Goal: Check status: Check status

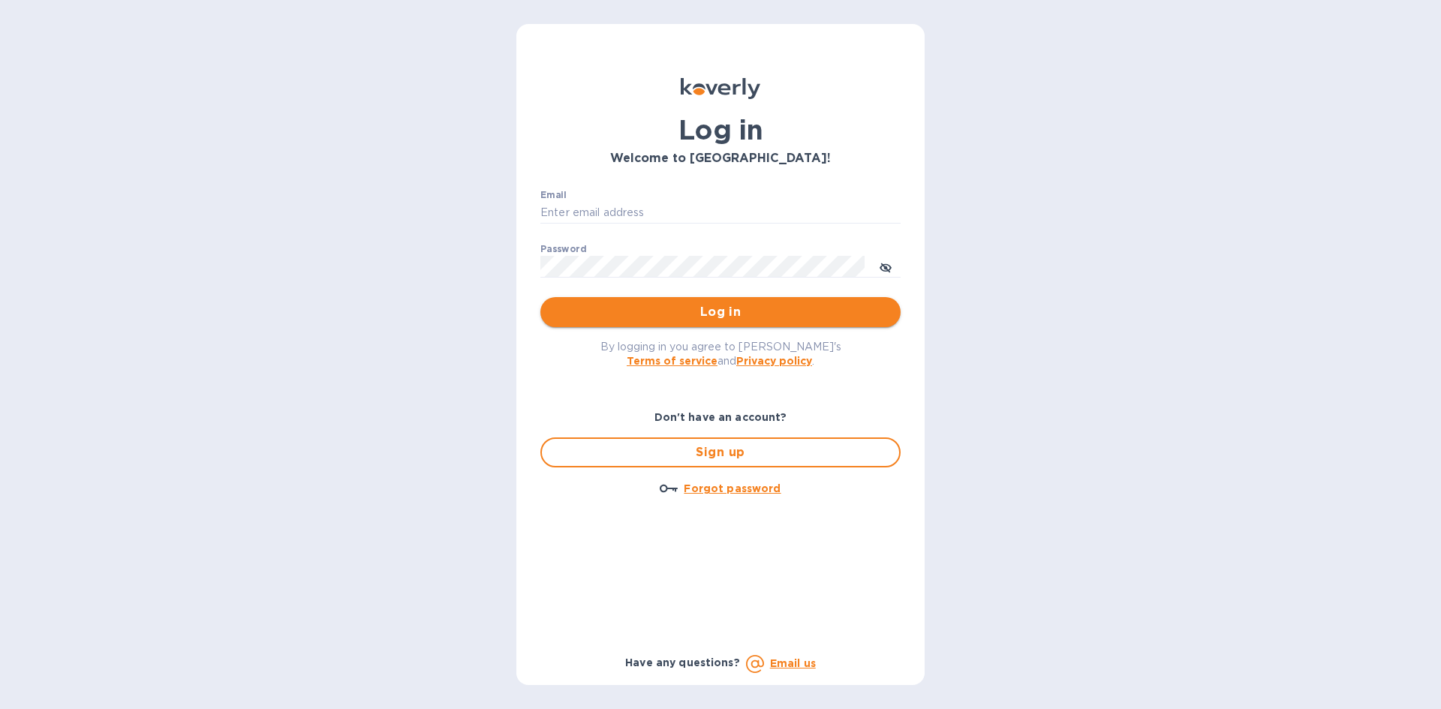
type input "Jon@bloostone.com"
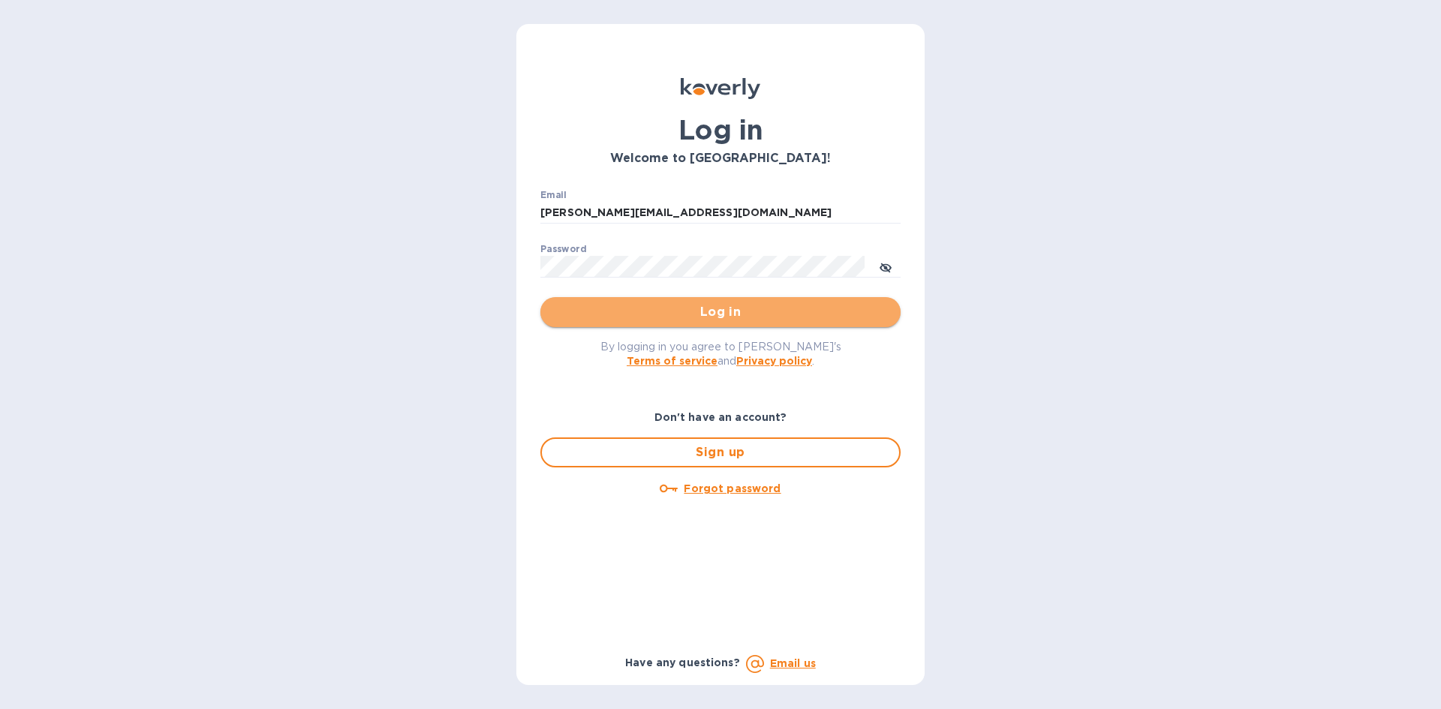
click at [753, 308] on span "Log in" at bounding box center [720, 312] width 336 height 18
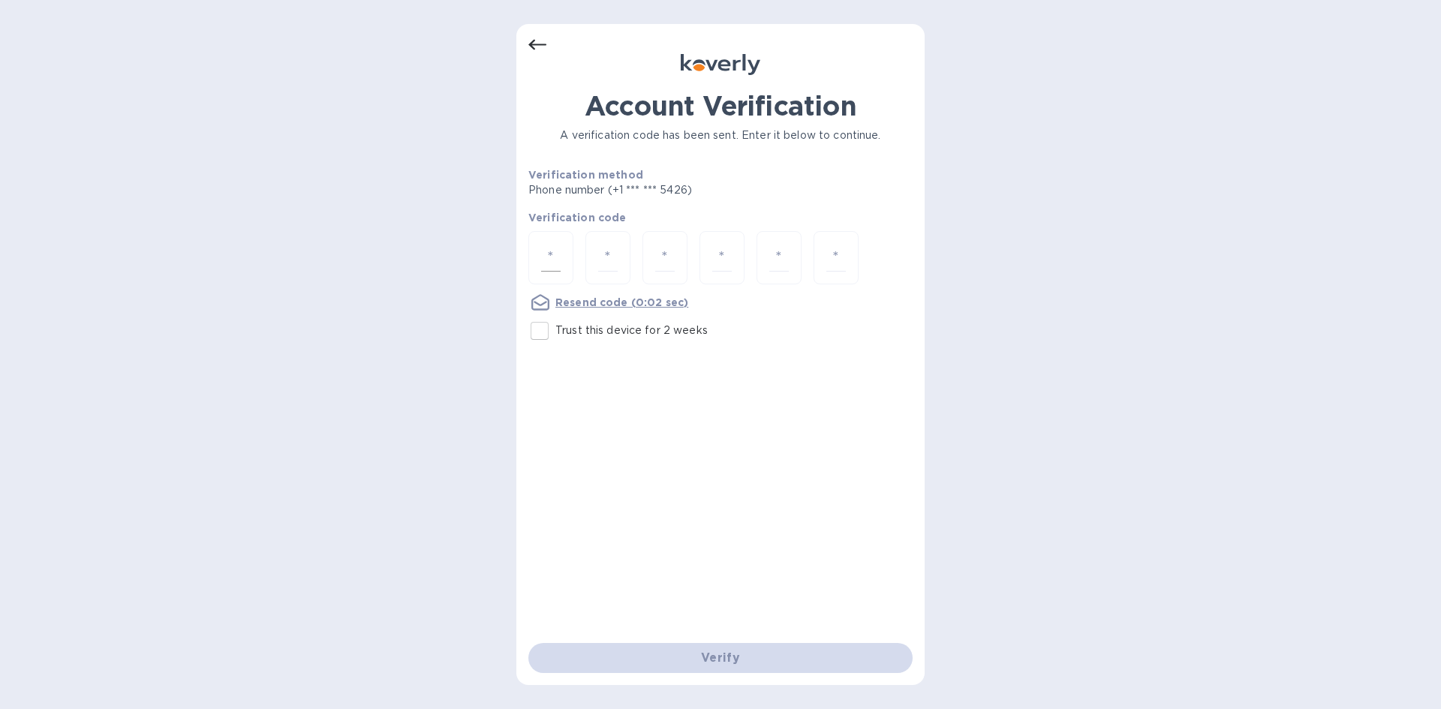
click at [553, 250] on input "number" at bounding box center [551, 258] width 20 height 28
type input "2"
type input "8"
type input "1"
type input "9"
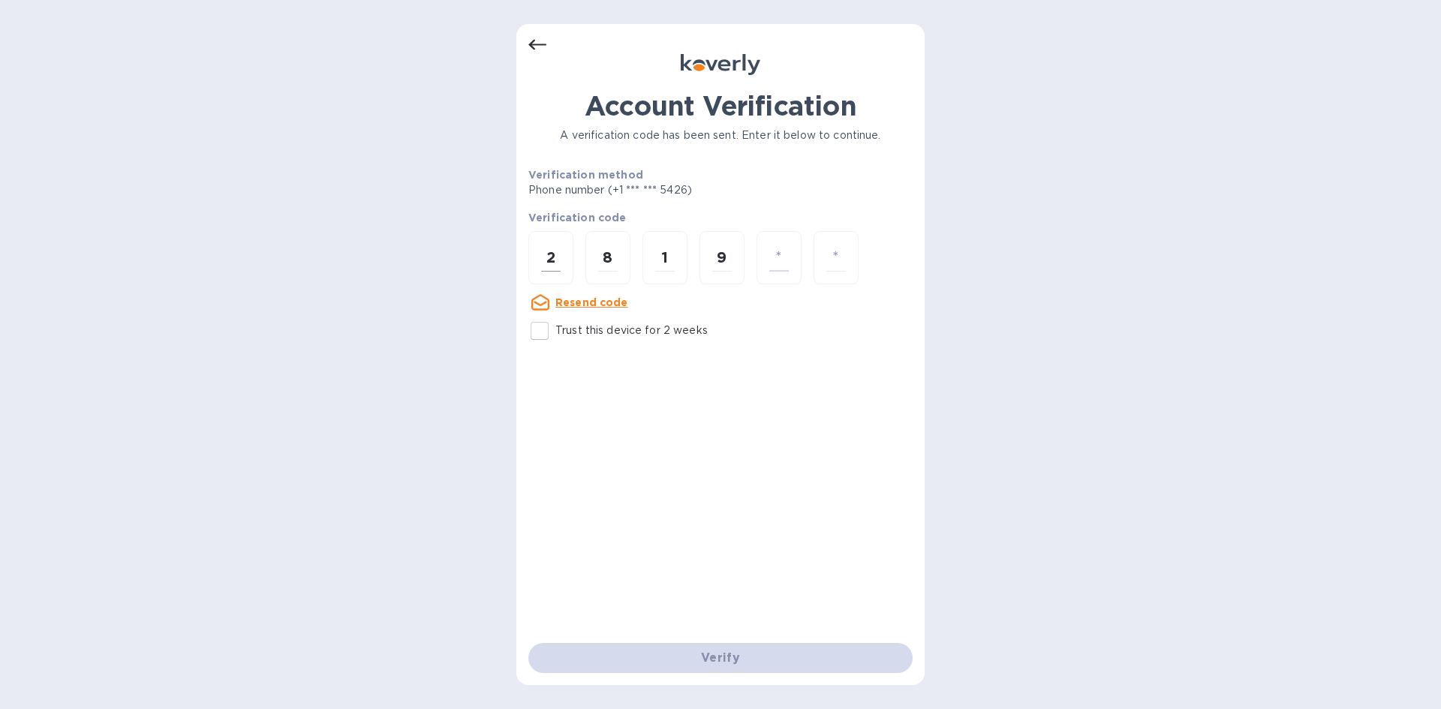
type input "5"
type input "7"
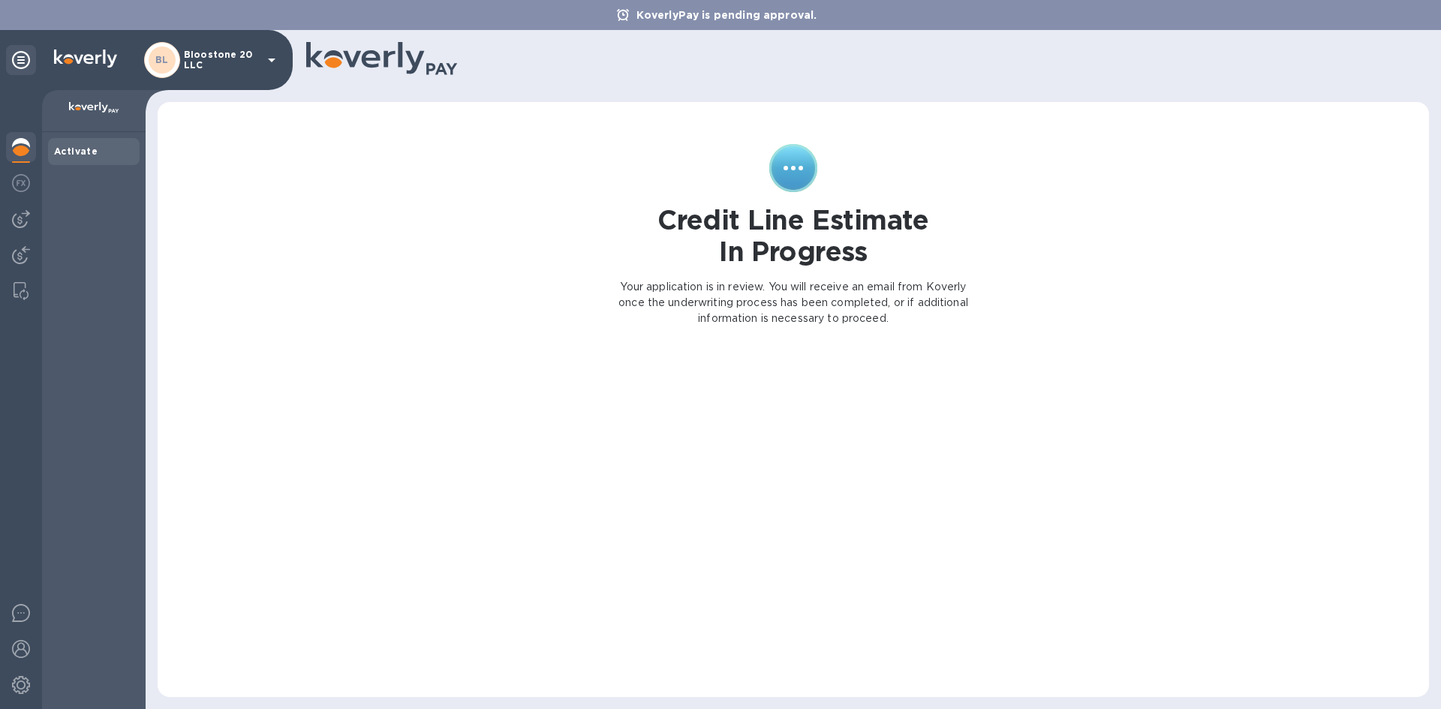
click at [272, 55] on icon at bounding box center [272, 60] width 18 height 18
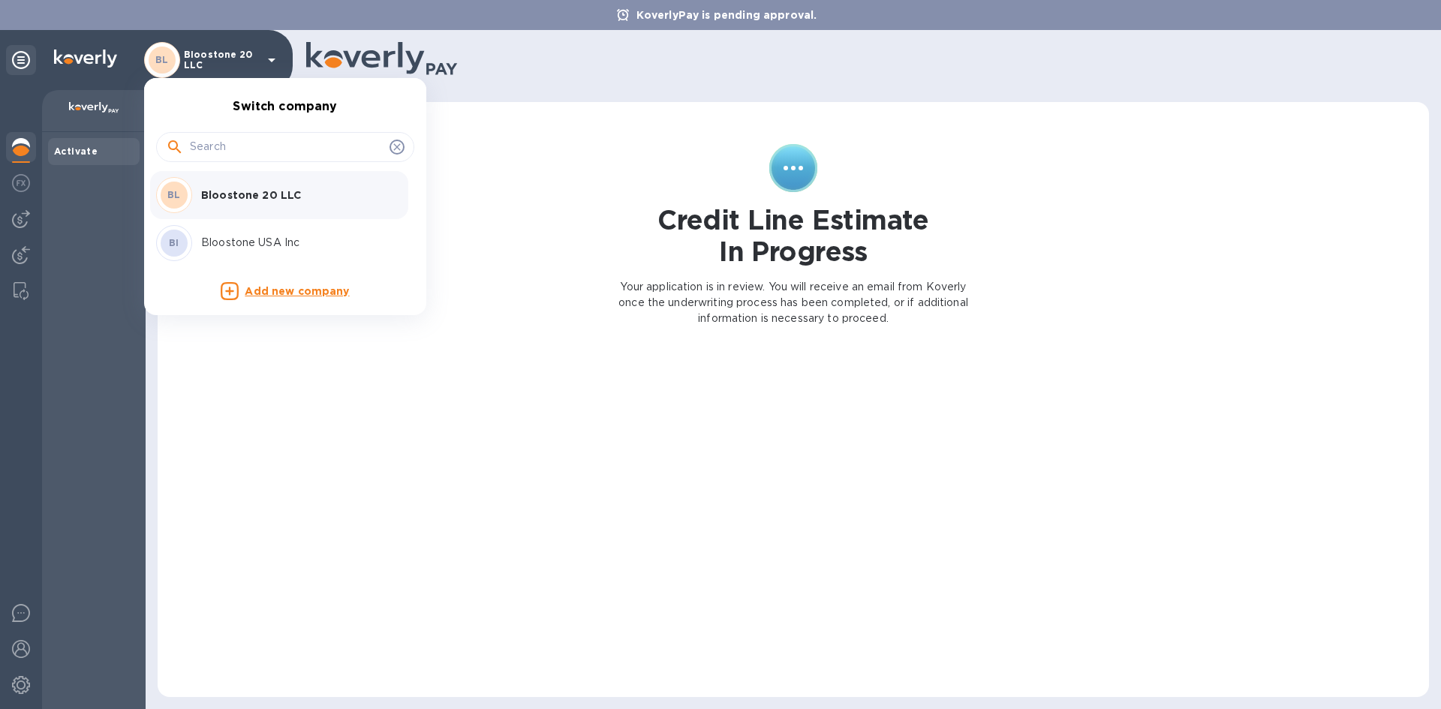
click at [234, 252] on div "BI Bloostone USA Inc" at bounding box center [273, 243] width 234 height 36
